Goal: Find specific page/section: Find specific page/section

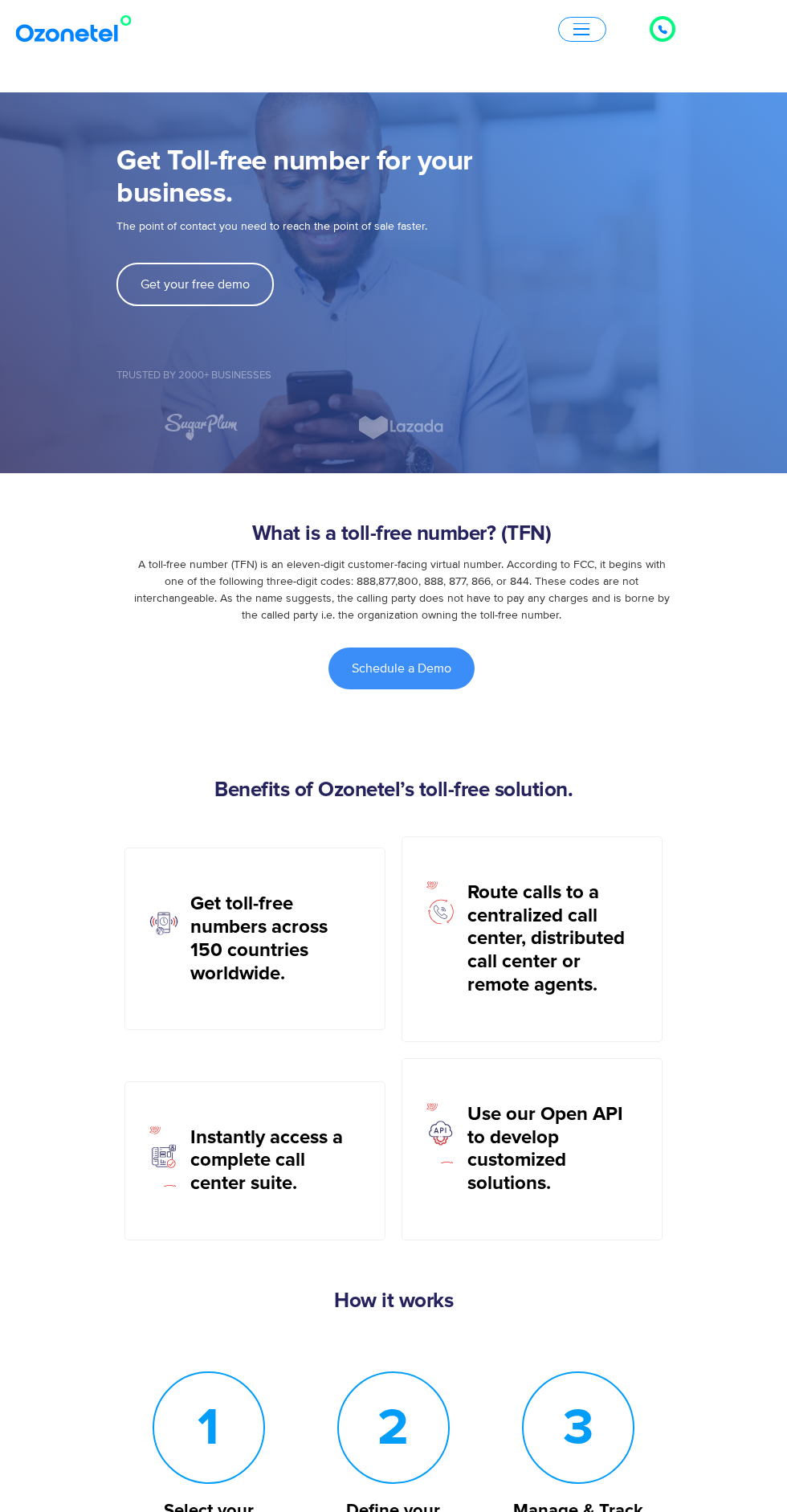
click at [663, 29] on icon at bounding box center [663, 30] width 10 height 10
click at [686, 18] on div "Click to talk to us! Call ended 1 2 3 4 5 6 7 8 9 # 0 Products AI & CX Voice AI…" at bounding box center [394, 30] width 787 height 37
click at [670, 27] on div at bounding box center [663, 30] width 20 height 20
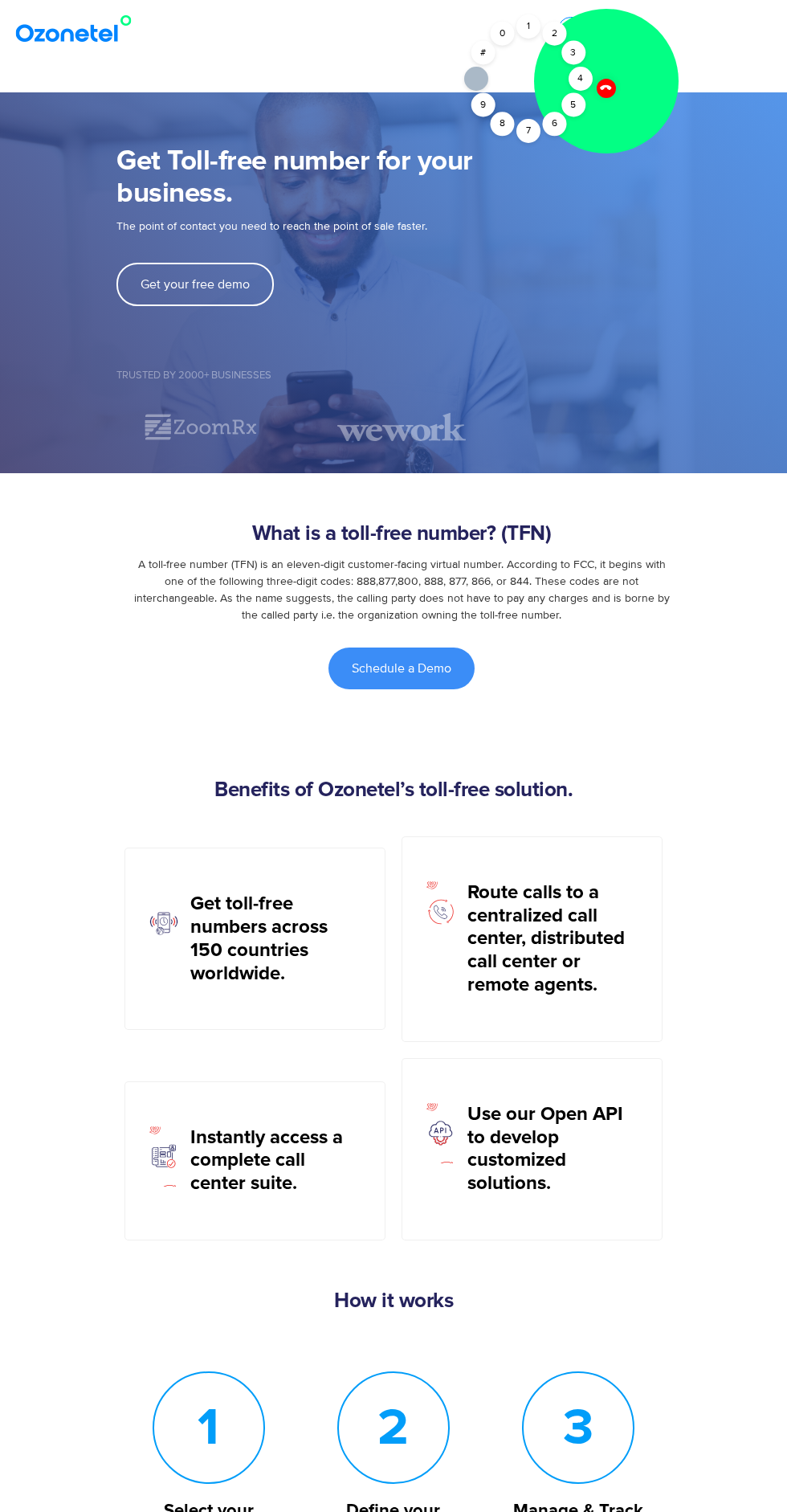
click at [554, 32] on div "2" at bounding box center [554, 33] width 24 height 24
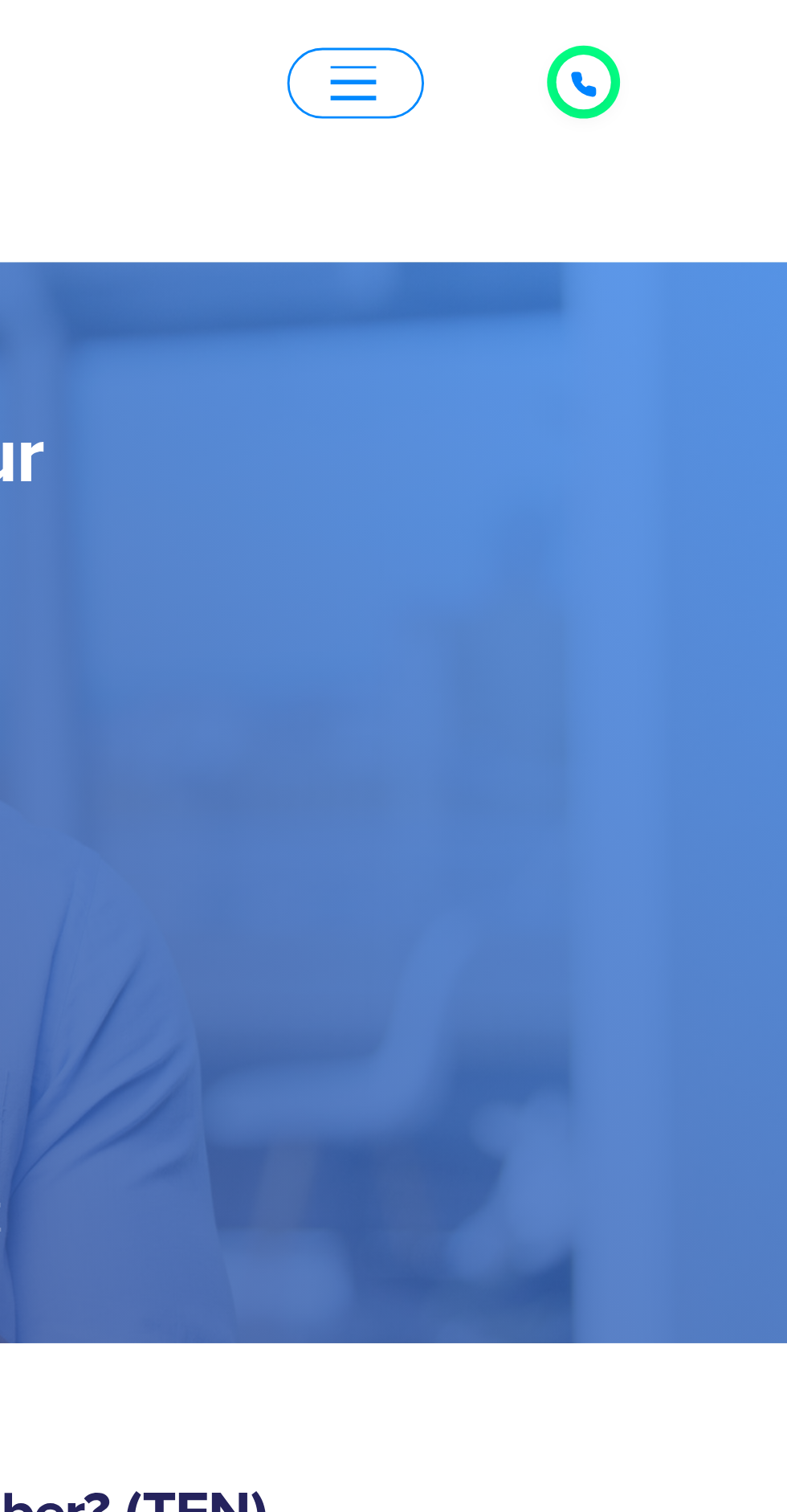
click at [665, 27] on icon at bounding box center [663, 30] width 10 height 10
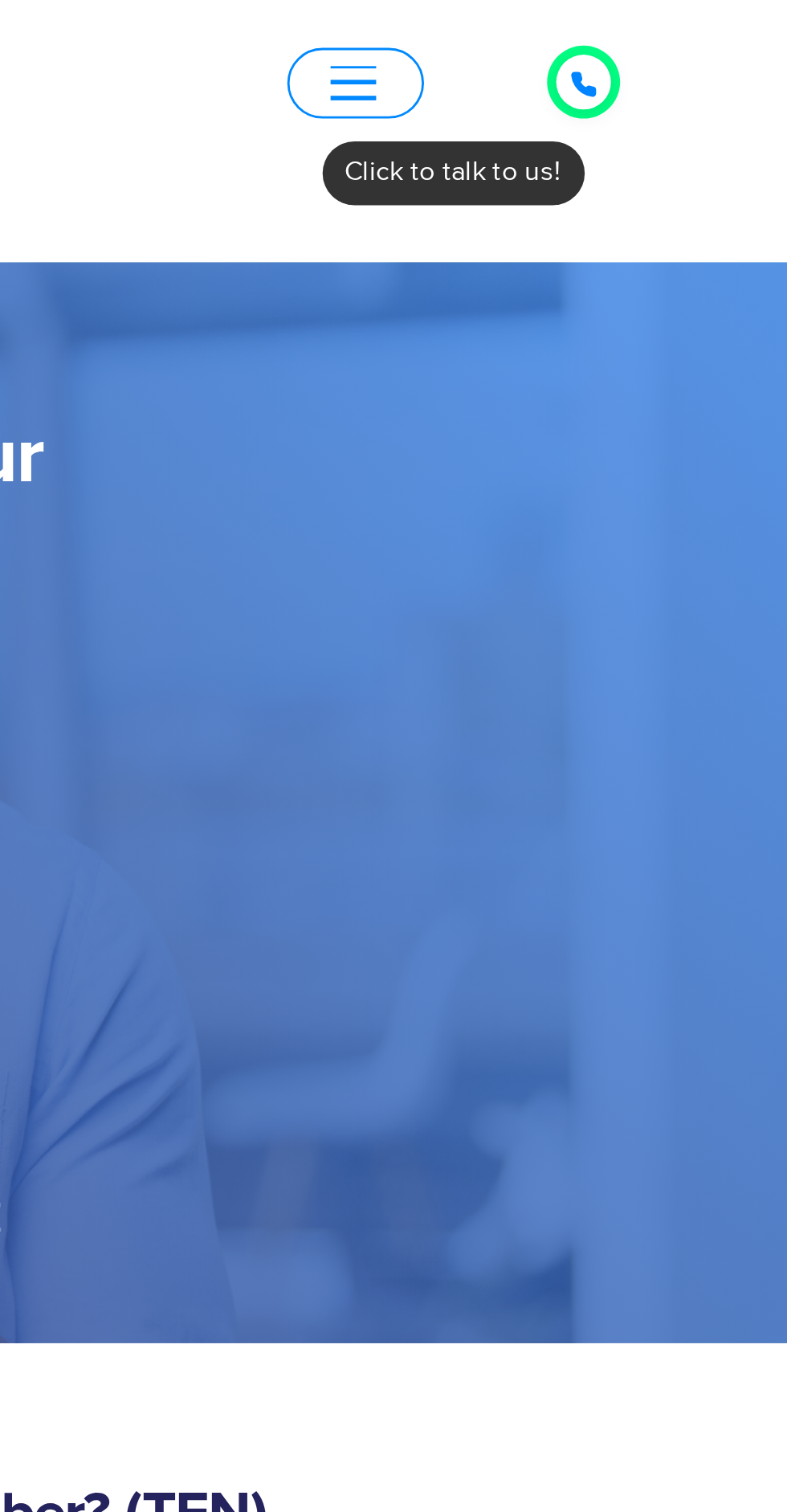
click at [658, 30] on icon at bounding box center [663, 30] width 10 height 10
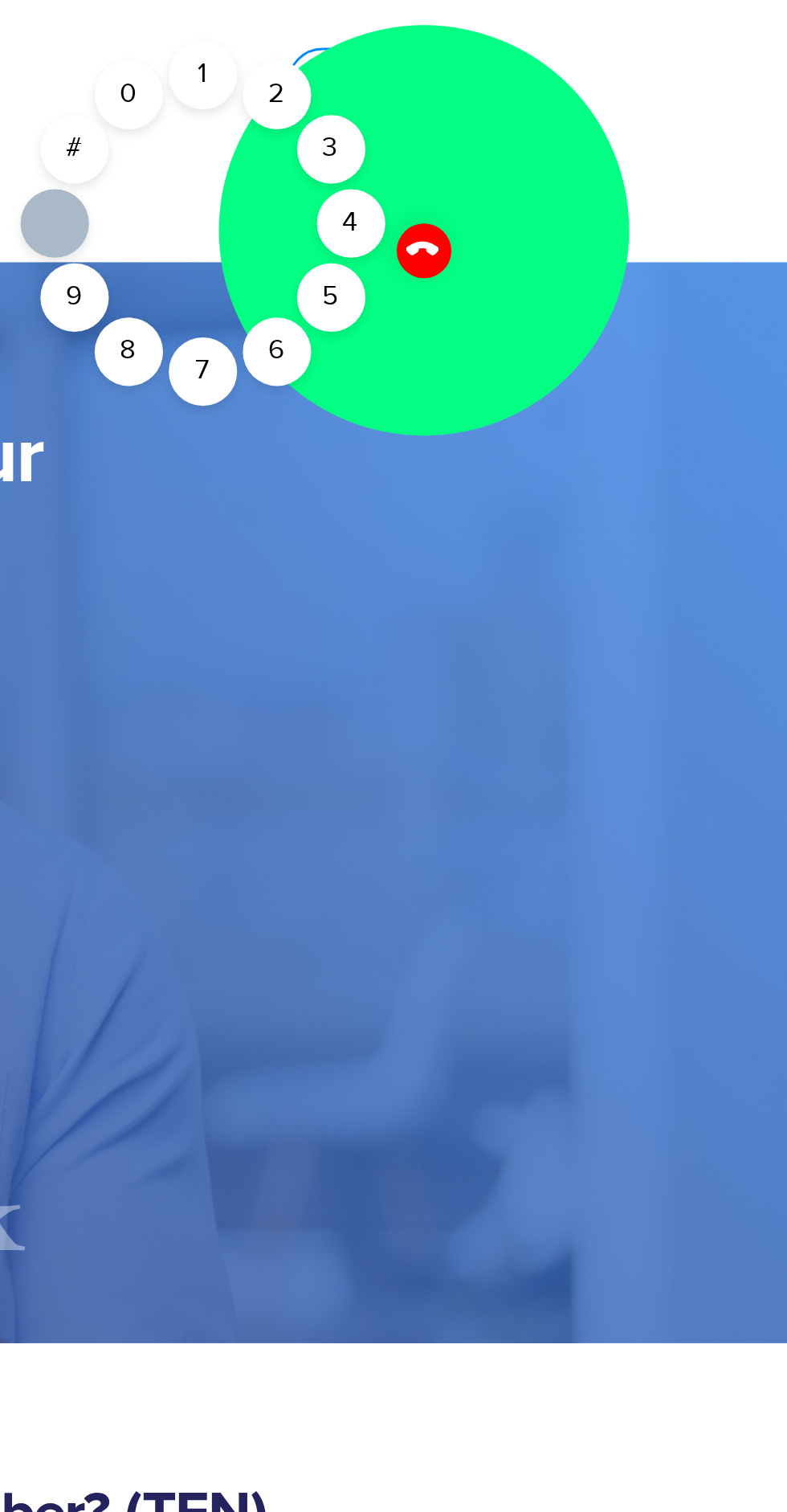
click at [557, 32] on div "2" at bounding box center [554, 33] width 24 height 24
click at [532, 26] on div "1" at bounding box center [528, 27] width 24 height 24
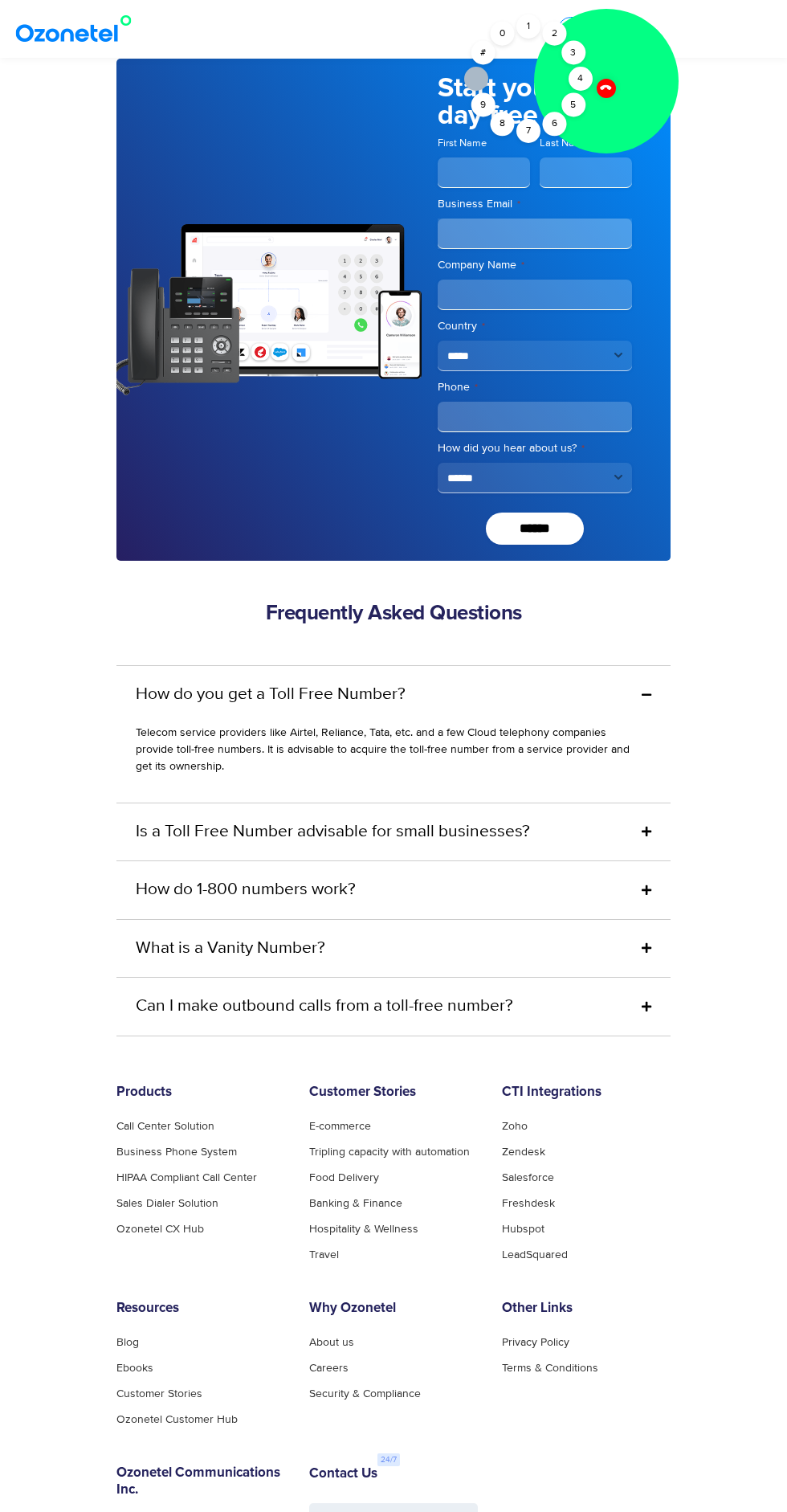
scroll to position [4258, 0]
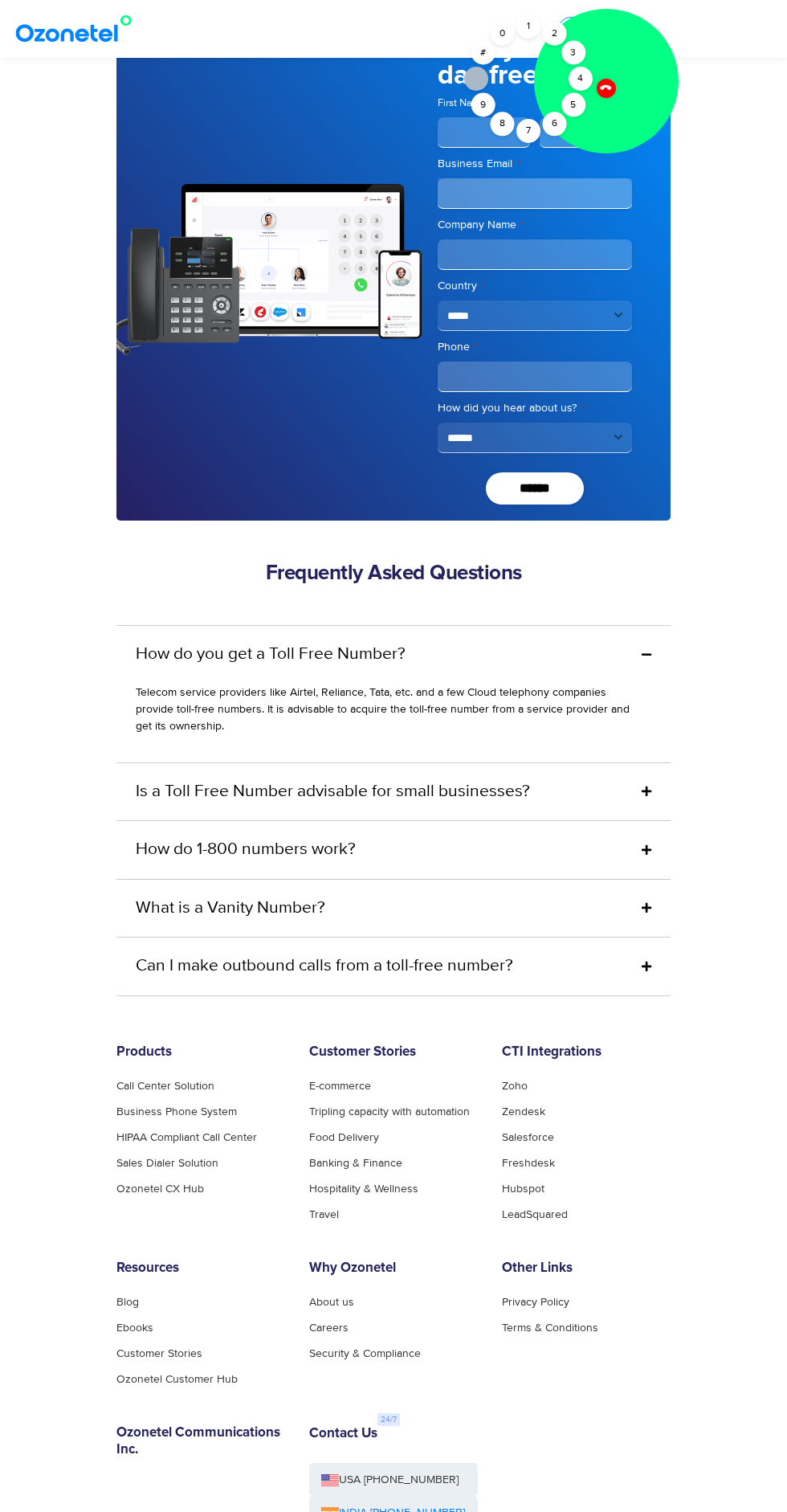
click at [573, 51] on div "3" at bounding box center [574, 53] width 24 height 24
click at [554, 32] on div "2" at bounding box center [554, 33] width 24 height 24
